Goal: Information Seeking & Learning: Learn about a topic

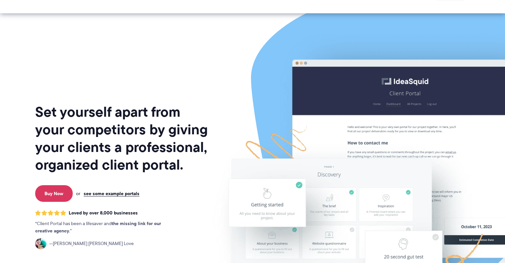
scroll to position [150, 0]
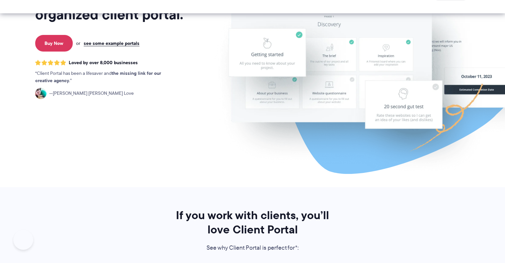
drag, startPoint x: 201, startPoint y: 127, endPoint x: 169, endPoint y: 137, distance: 33.3
click at [169, 137] on div "Set yourself apart from your competitors by giving your clients a professional,…" at bounding box center [122, 28] width 174 height 318
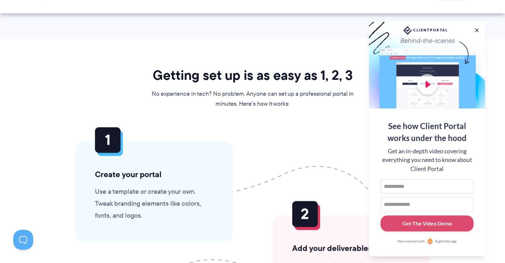
scroll to position [1504, 0]
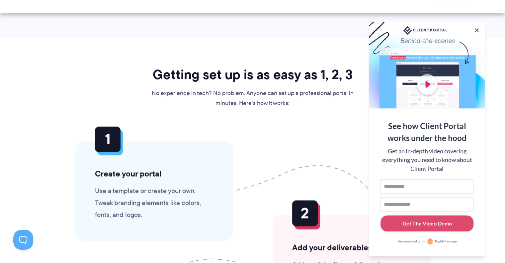
click at [301, 107] on p "No experience in tech? No problem. Anyone can set up a professional portal in m…" at bounding box center [252, 98] width 203 height 20
click at [477, 28] on button at bounding box center [477, 30] width 8 height 8
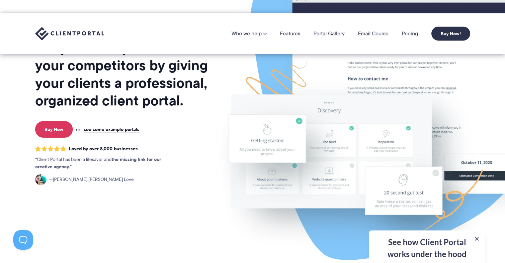
scroll to position [0, 0]
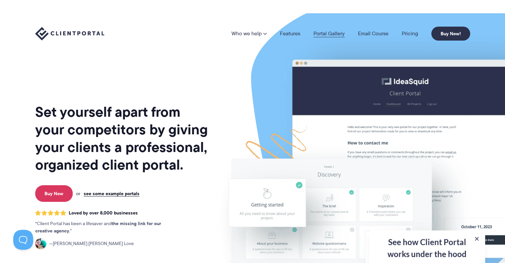
click at [323, 34] on link "Portal Gallery" at bounding box center [328, 33] width 31 height 5
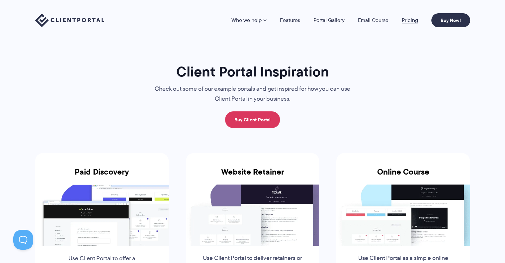
click at [409, 20] on link "Pricing" at bounding box center [410, 20] width 16 height 5
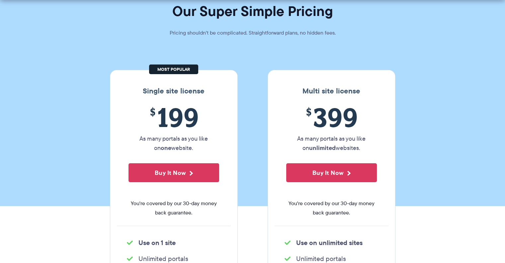
scroll to position [50, 0]
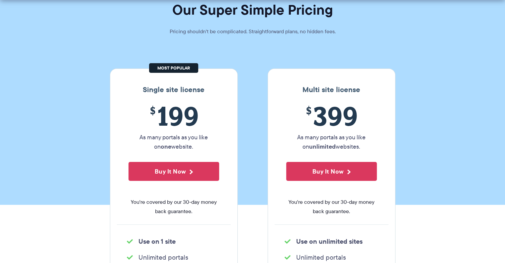
drag, startPoint x: 254, startPoint y: 126, endPoint x: 240, endPoint y: 114, distance: 18.2
click at [240, 114] on section "Our Super Simple Pricing Pricing shouldn't be complicated. Straightforward plan…" at bounding box center [252, 77] width 505 height 255
drag, startPoint x: 267, startPoint y: 132, endPoint x: 254, endPoint y: 125, distance: 15.6
click at [254, 125] on section "Our Super Simple Pricing Pricing shouldn't be complicated. Straightforward plan…" at bounding box center [252, 77] width 505 height 255
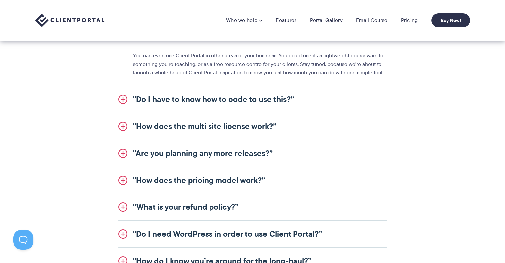
scroll to position [806, 0]
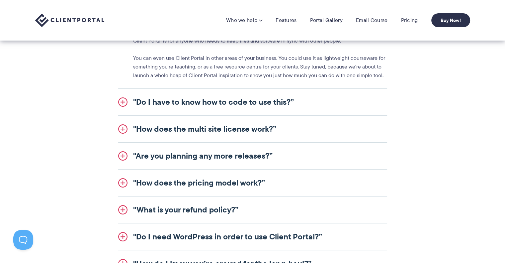
click at [231, 137] on link ""How does the multi site license work?”" at bounding box center [252, 129] width 269 height 27
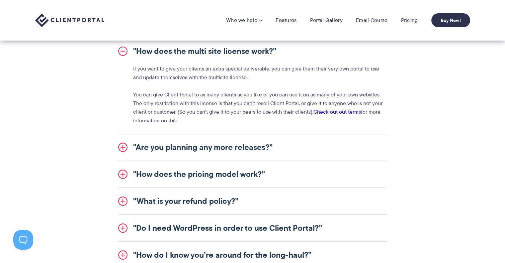
click at [231, 137] on link ""Are you planning any more releases?”" at bounding box center [252, 147] width 269 height 27
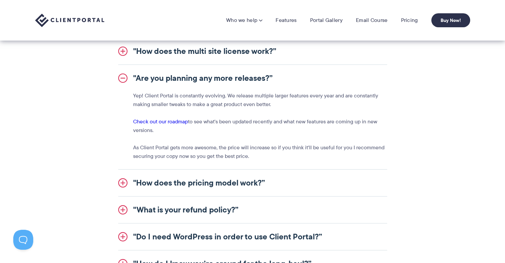
click at [243, 87] on link ""Are you planning any more releases?”" at bounding box center [252, 78] width 269 height 27
click at [243, 80] on link ""Are you planning any more releases?”" at bounding box center [252, 78] width 269 height 27
click at [425, 121] on div ""Who is Client Portal made for?” Client Portal is used by all sorts of people. …" at bounding box center [252, 130] width 383 height 293
drag, startPoint x: 425, startPoint y: 121, endPoint x: 444, endPoint y: 110, distance: 21.8
click at [444, 110] on section ""Who is Client Portal made for?” Client Portal is used by all sorts of people. …" at bounding box center [252, 130] width 505 height 326
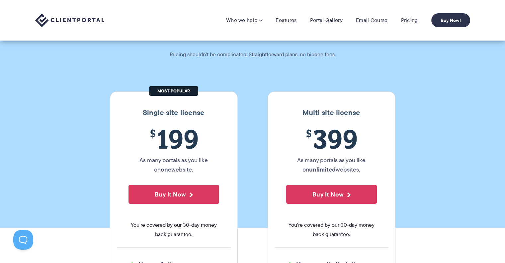
scroll to position [0, 0]
